Goal: Register for event/course

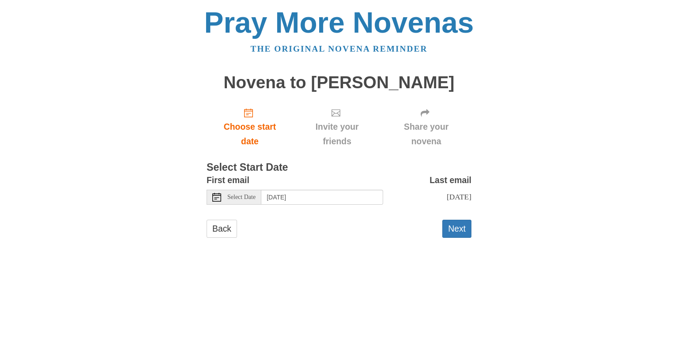
click at [215, 195] on icon at bounding box center [216, 197] width 9 height 9
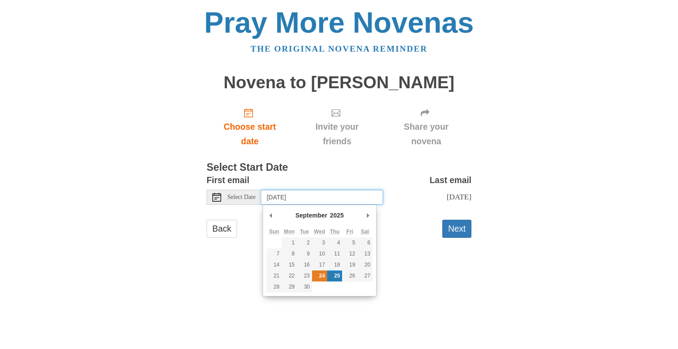
type input "Wednesday, September 24th"
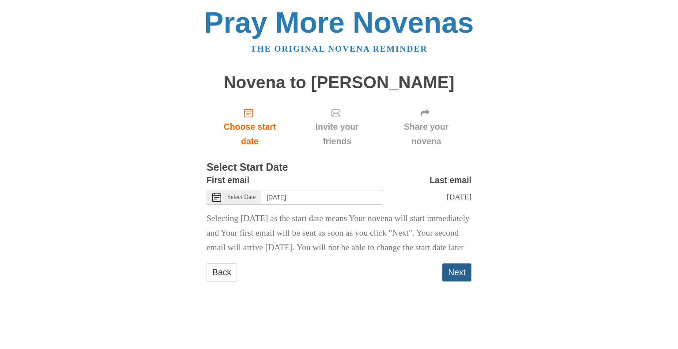
click at [461, 281] on button "Next" at bounding box center [456, 272] width 29 height 18
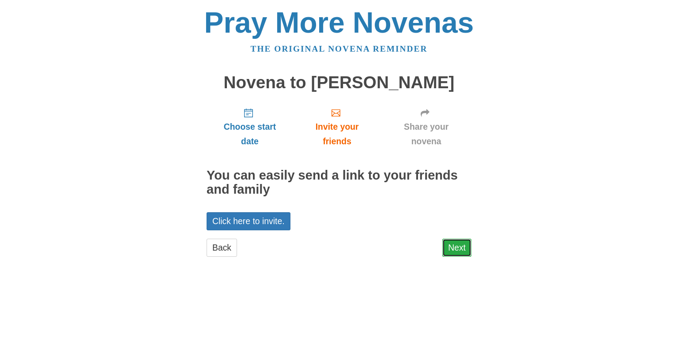
click at [454, 245] on link "Next" at bounding box center [456, 248] width 29 height 18
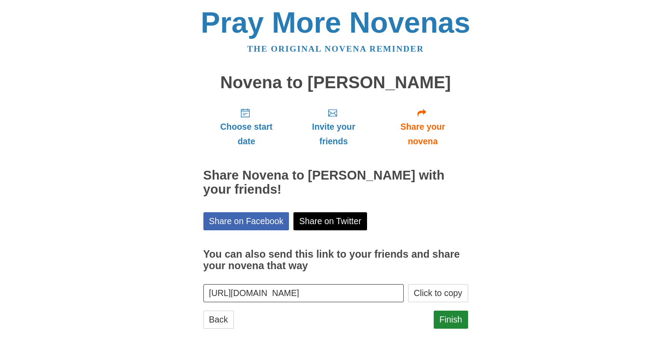
scroll to position [5, 0]
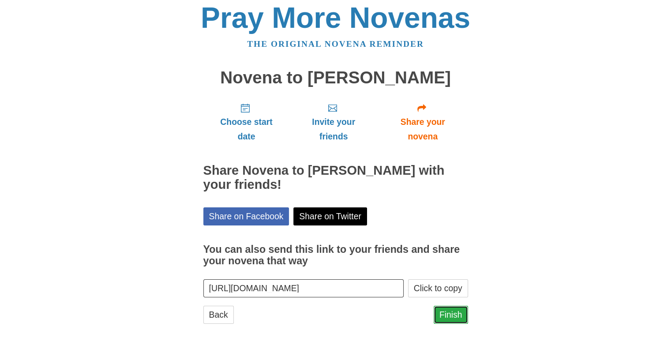
click at [454, 313] on link "Finish" at bounding box center [451, 315] width 34 height 18
